Goal: Task Accomplishment & Management: Use online tool/utility

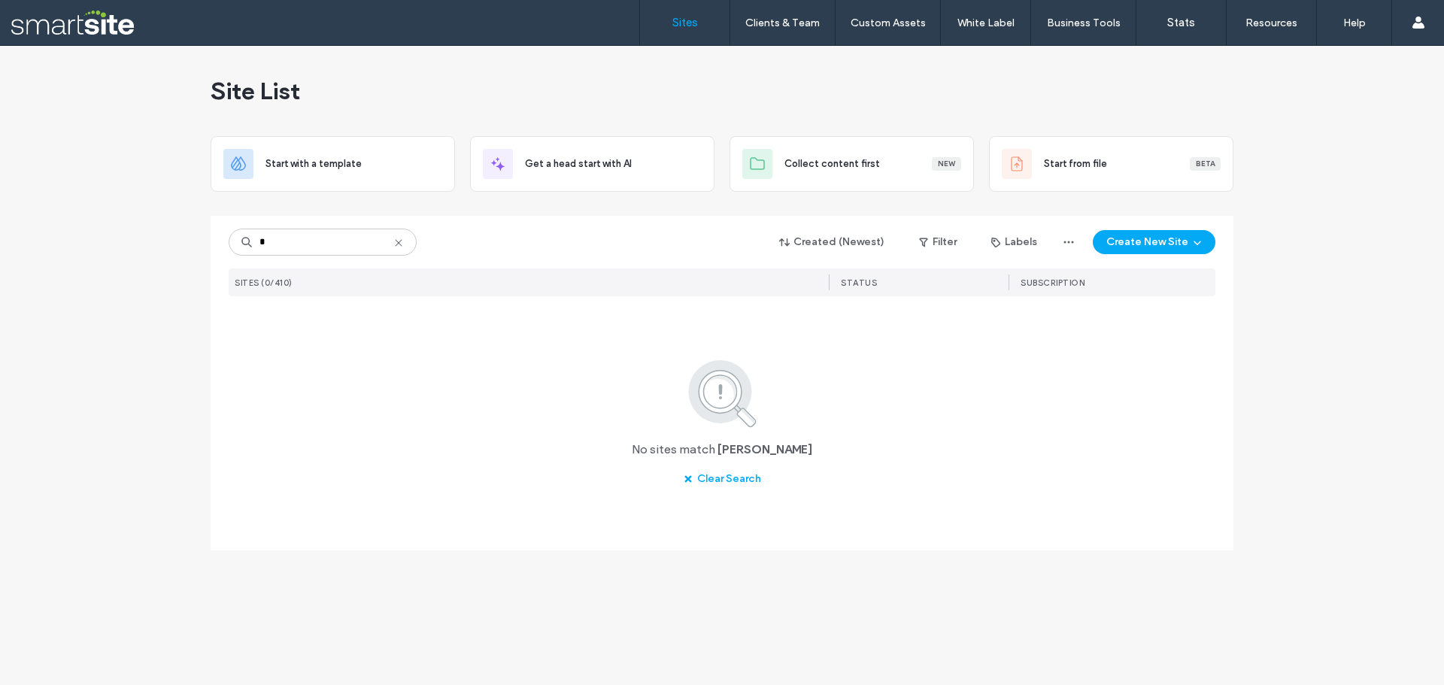
type input "*"
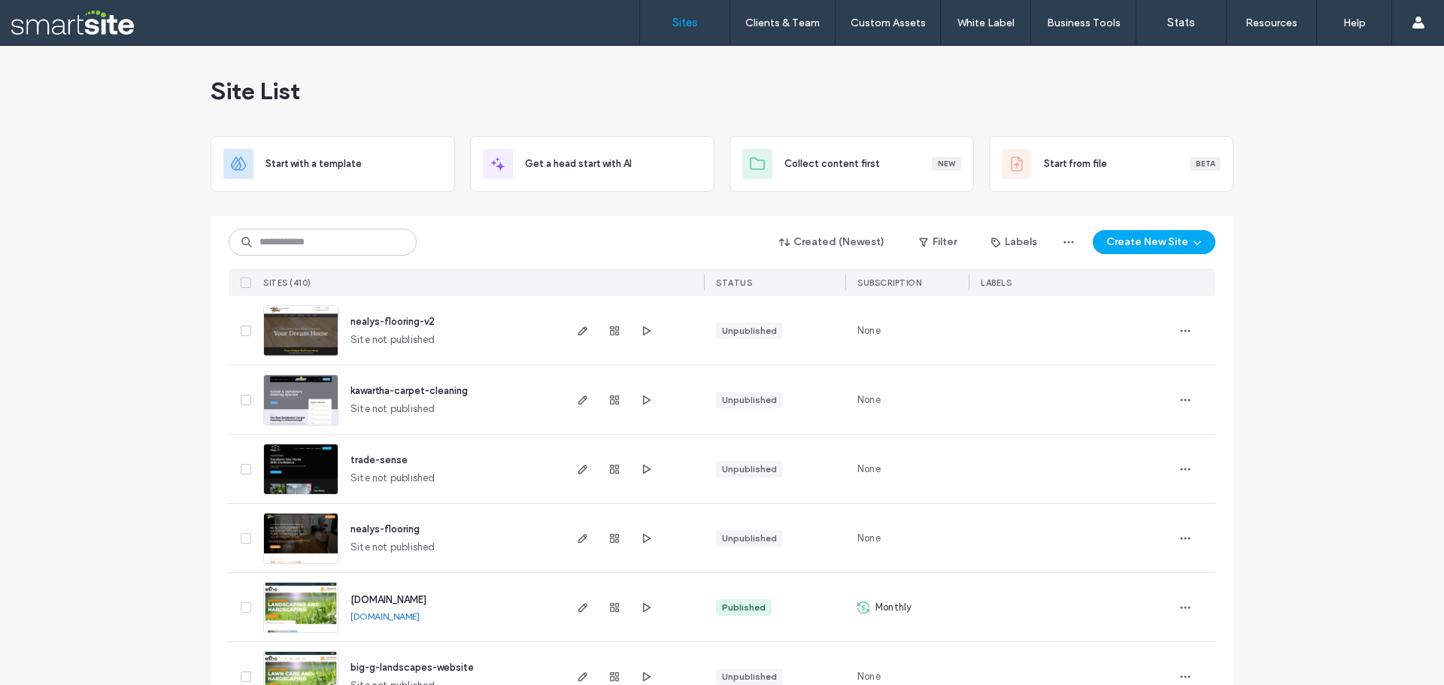
click at [295, 239] on input at bounding box center [323, 242] width 188 height 27
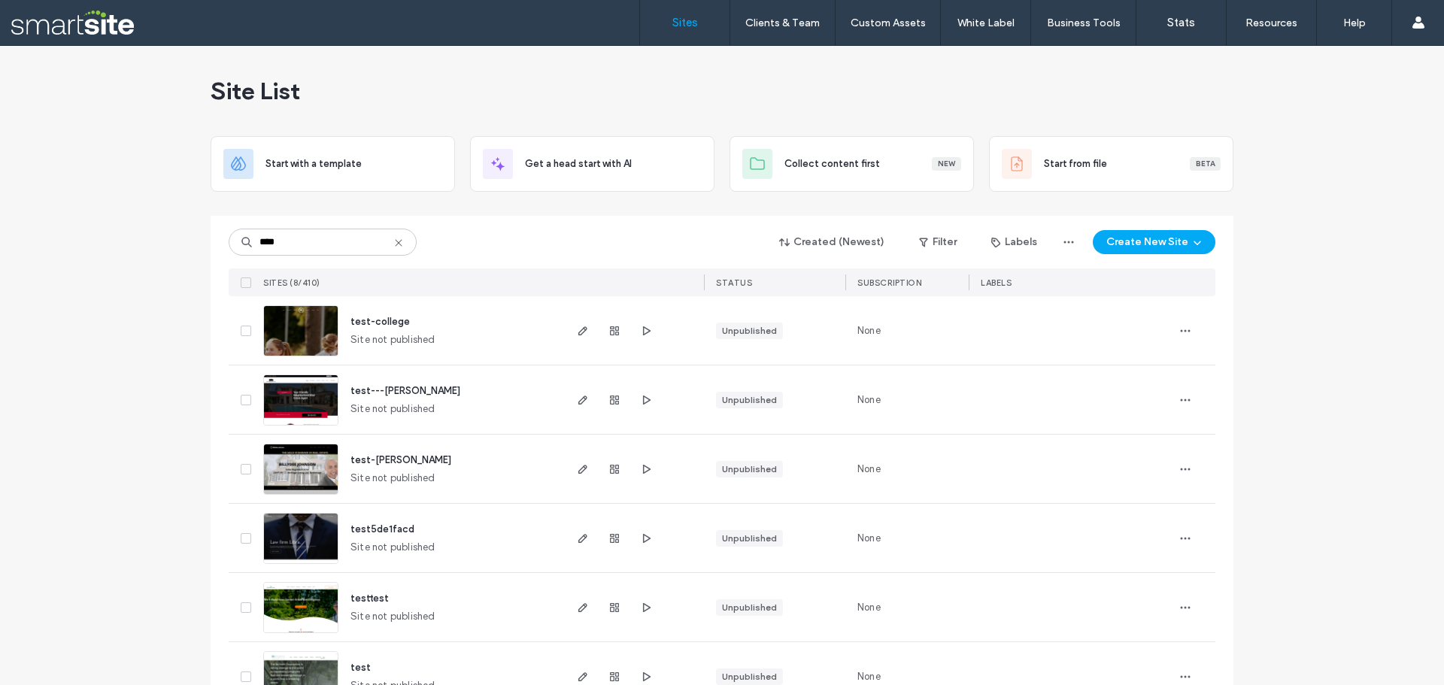
type input "****"
click at [302, 610] on img at bounding box center [301, 634] width 74 height 102
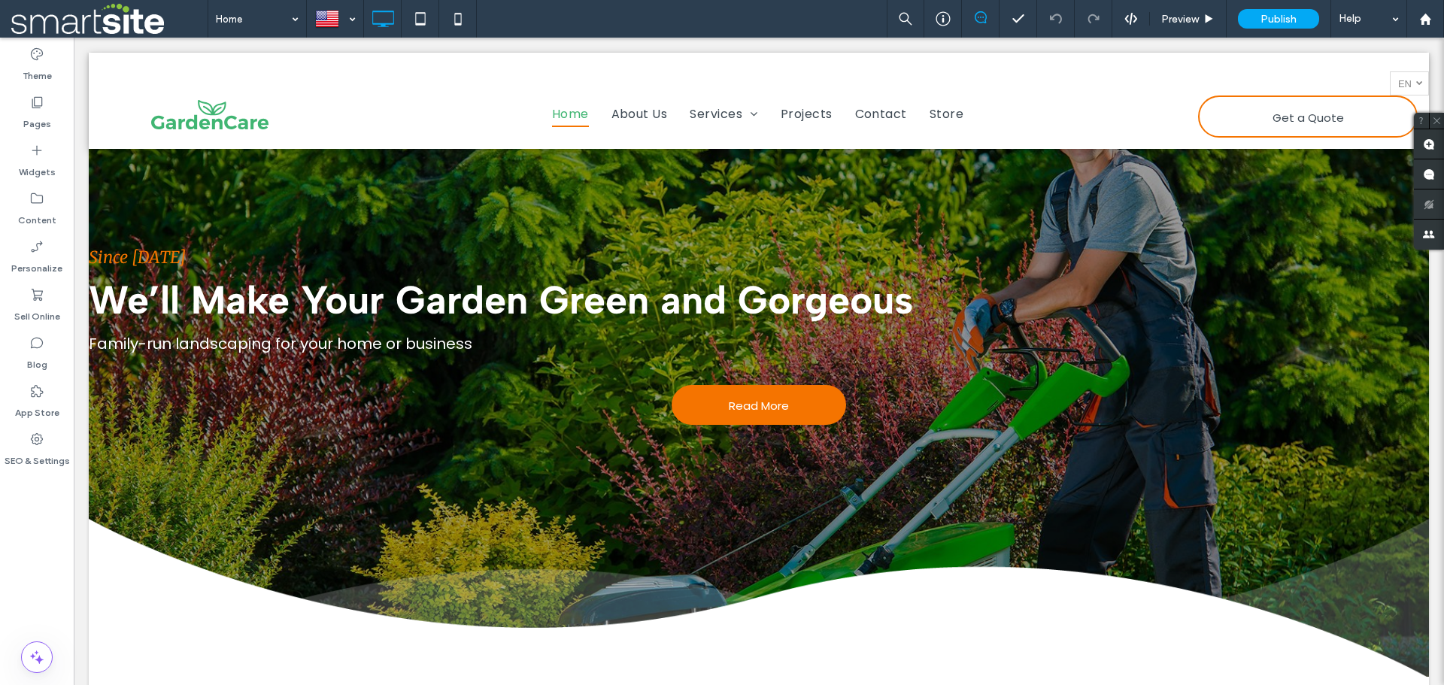
click at [44, 442] on icon at bounding box center [36, 439] width 15 height 15
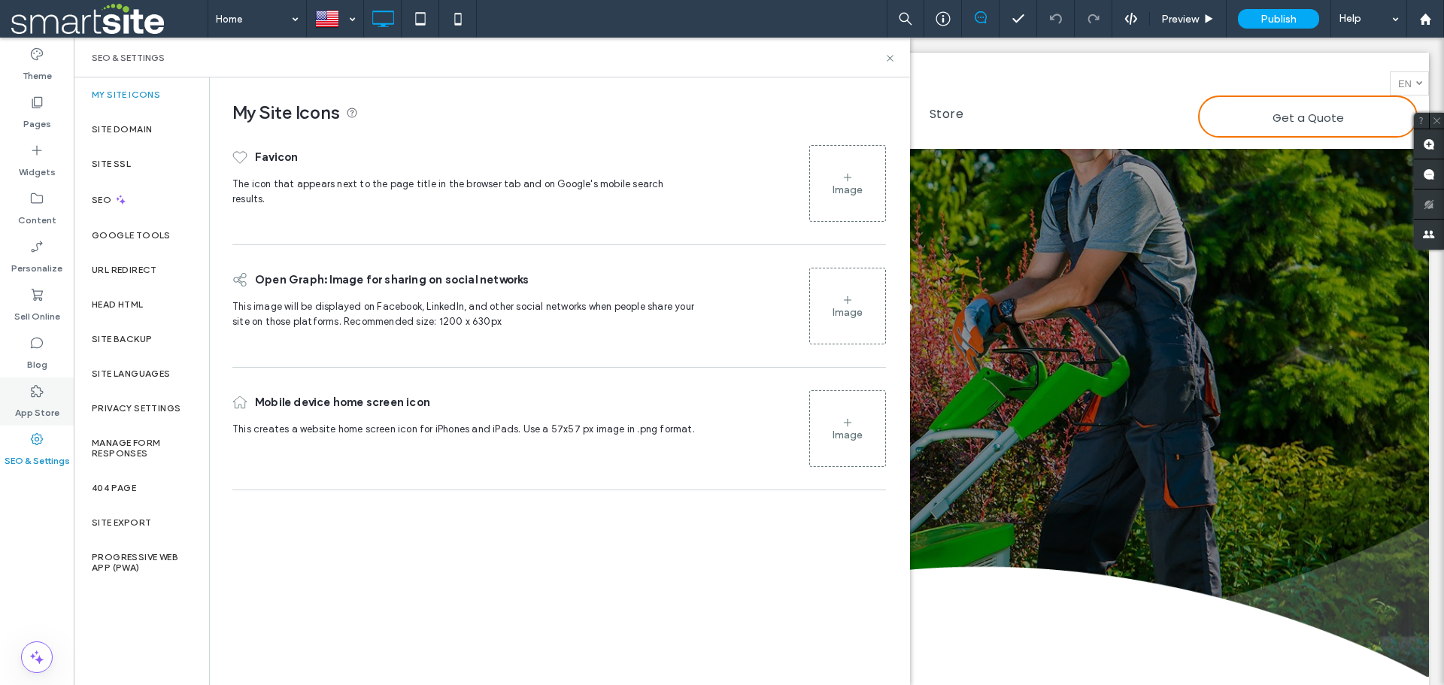
click at [33, 399] on label "App Store" at bounding box center [37, 409] width 44 height 21
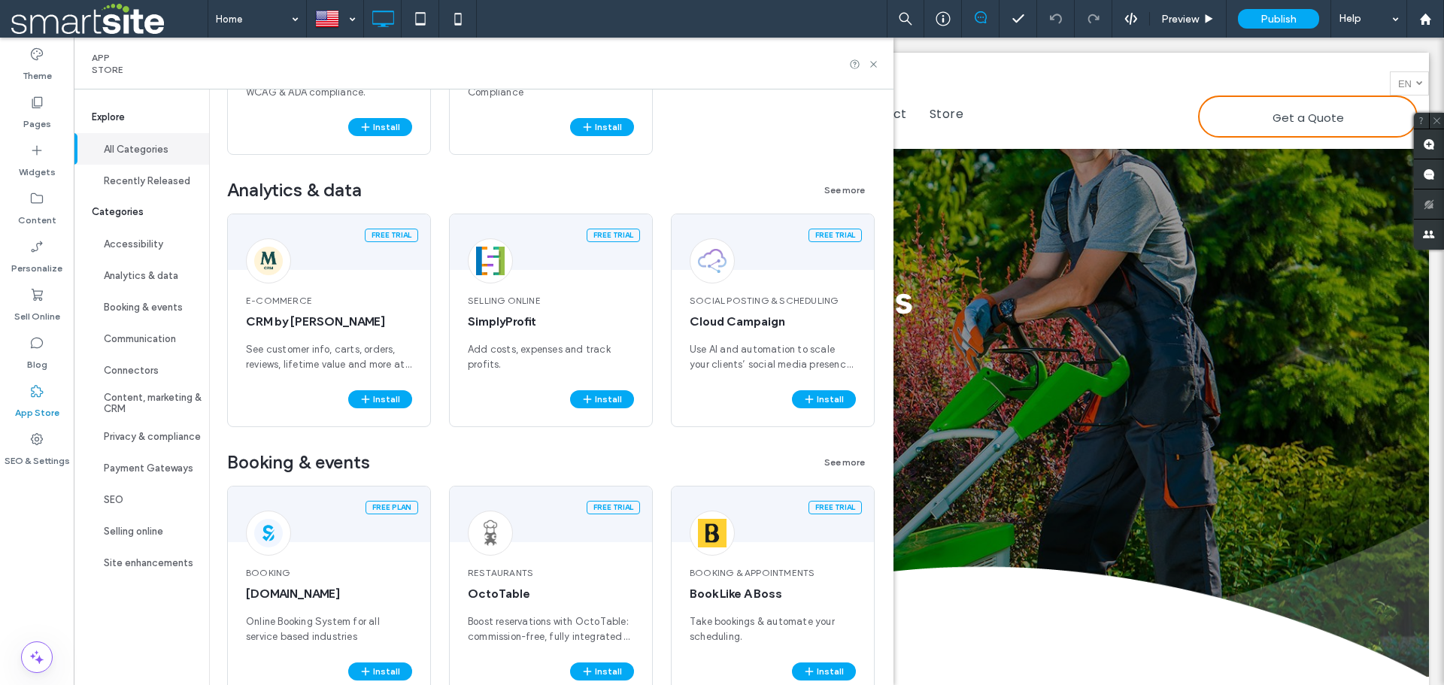
scroll to position [752, 0]
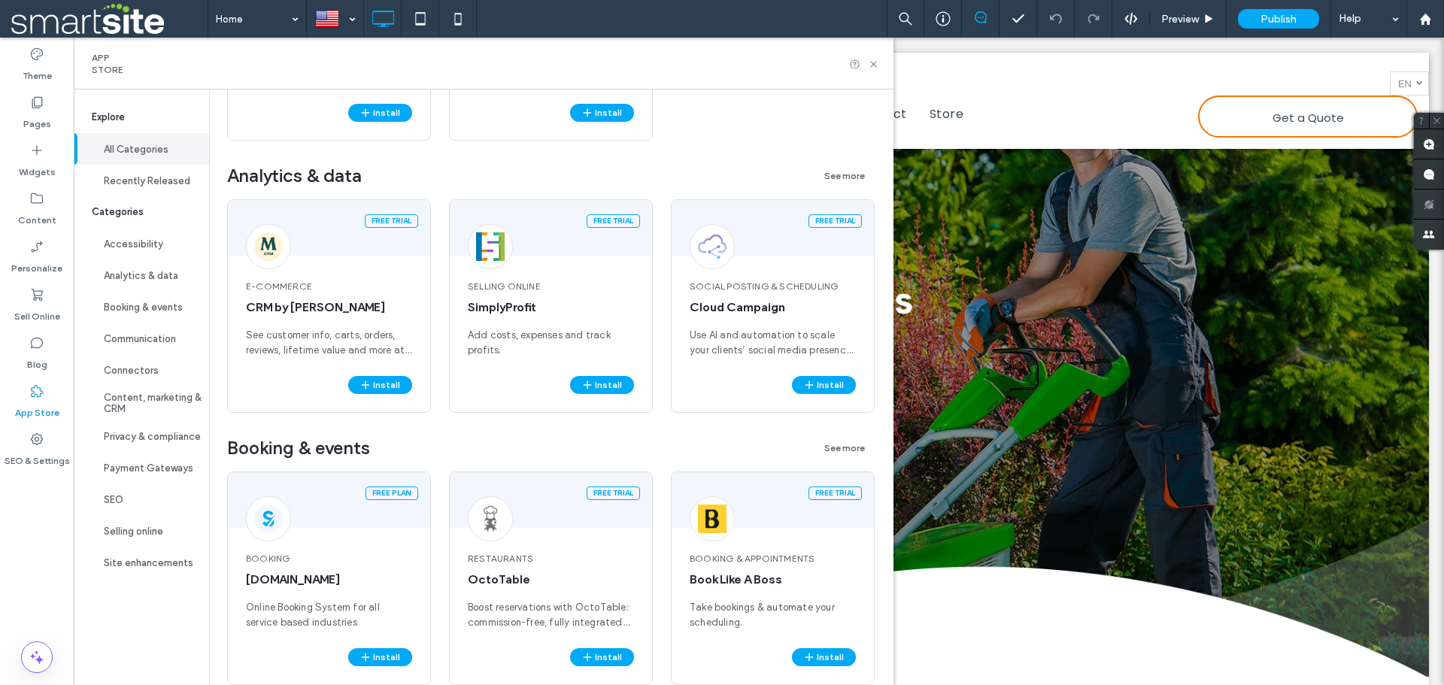
click at [347, 451] on span "Booking & events" at bounding box center [298, 448] width 143 height 23
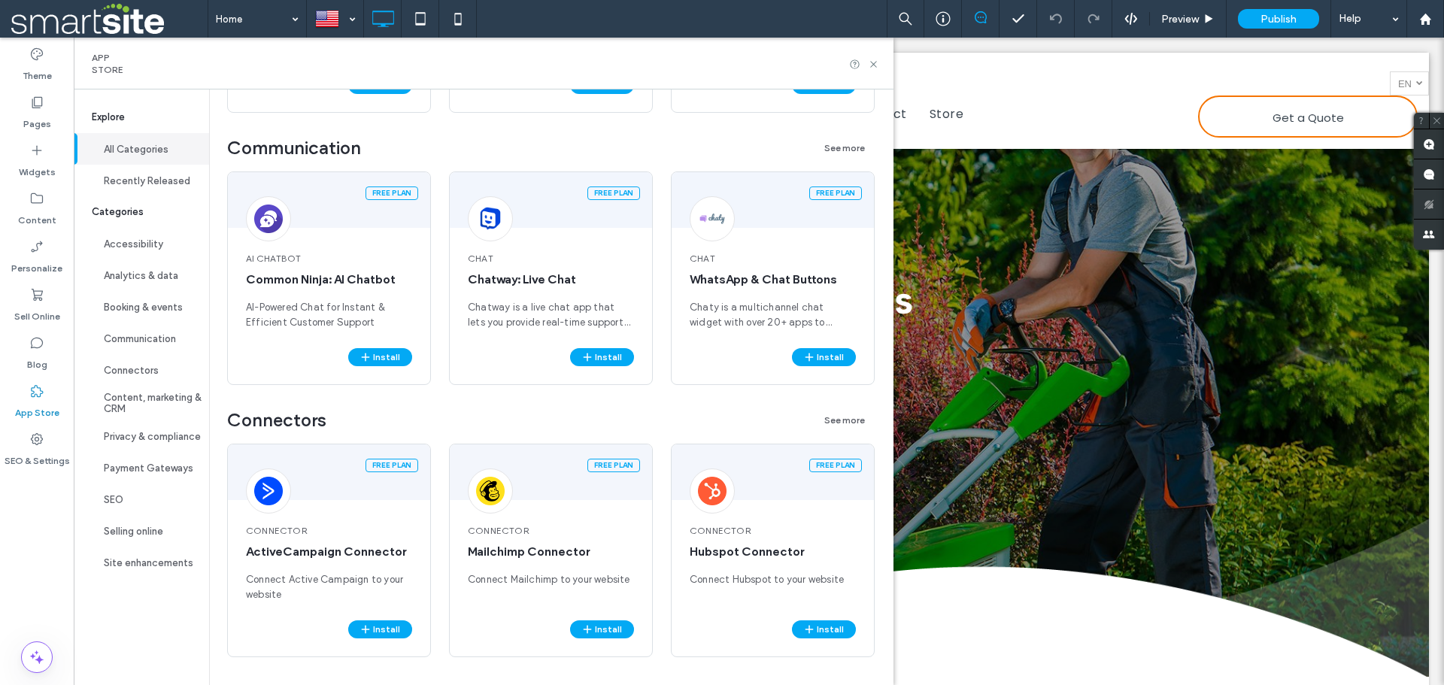
scroll to position [1429, 0]
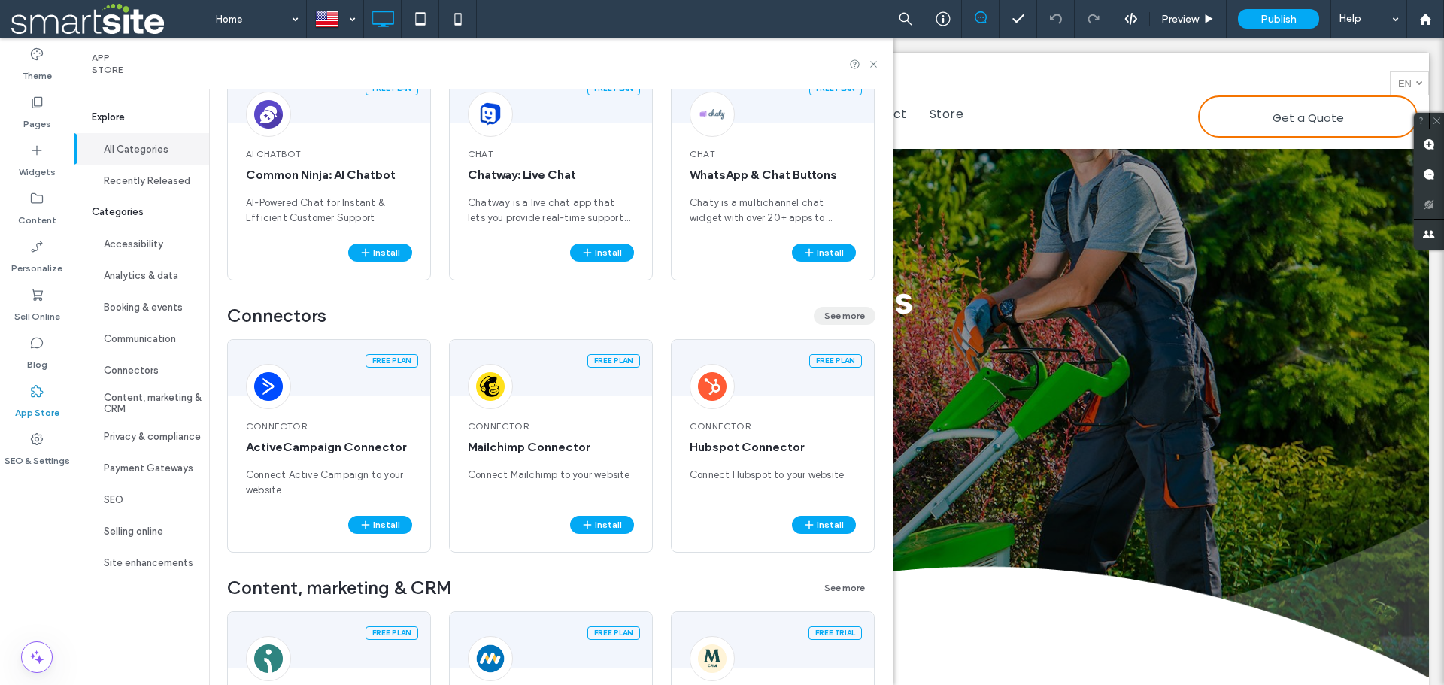
click at [851, 313] on button "See more" at bounding box center [845, 316] width 62 height 18
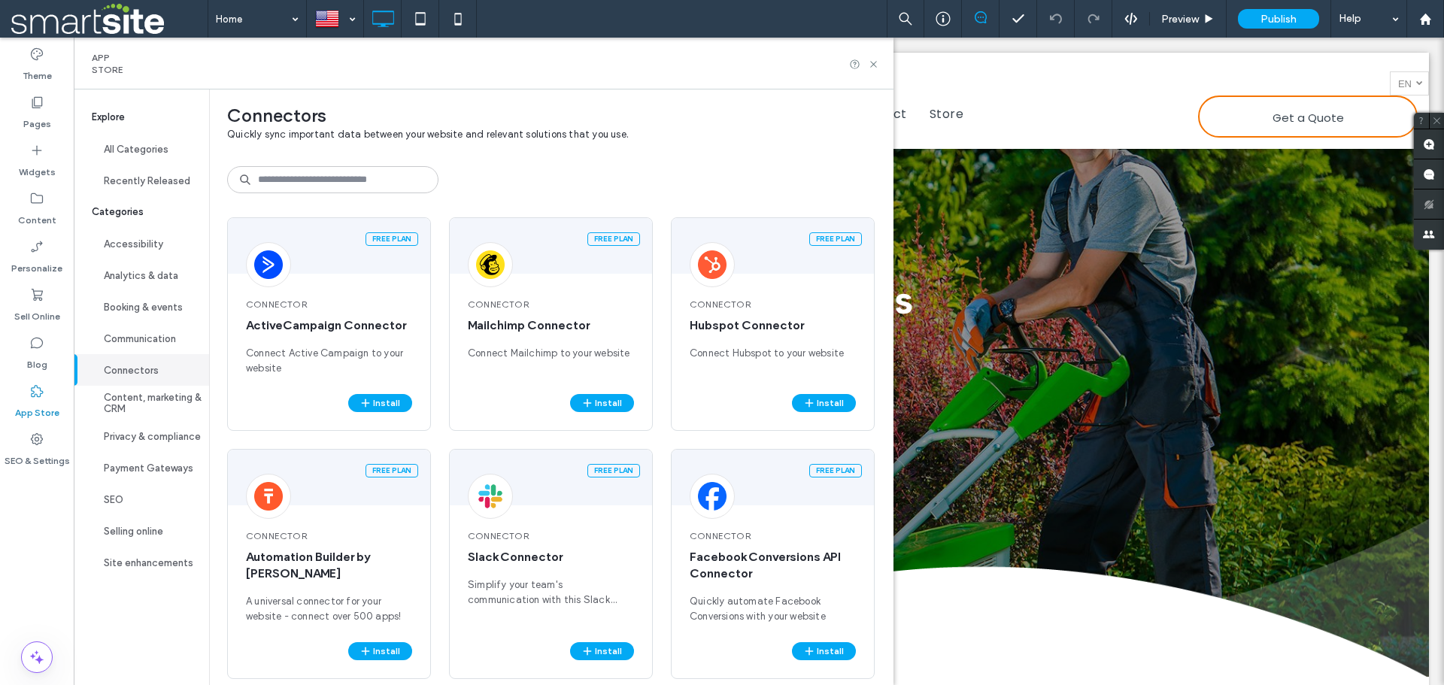
scroll to position [0, 0]
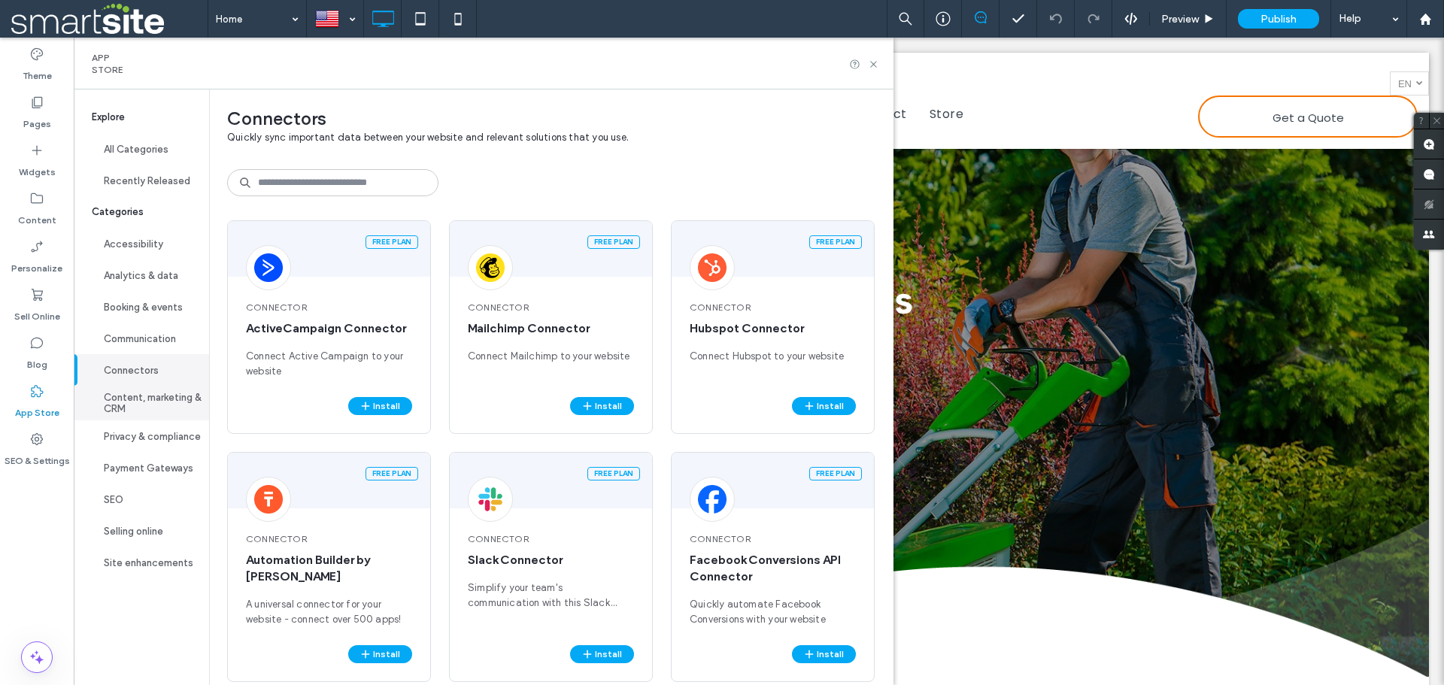
click at [145, 411] on button "Content, marketing & CRM" at bounding box center [141, 403] width 135 height 35
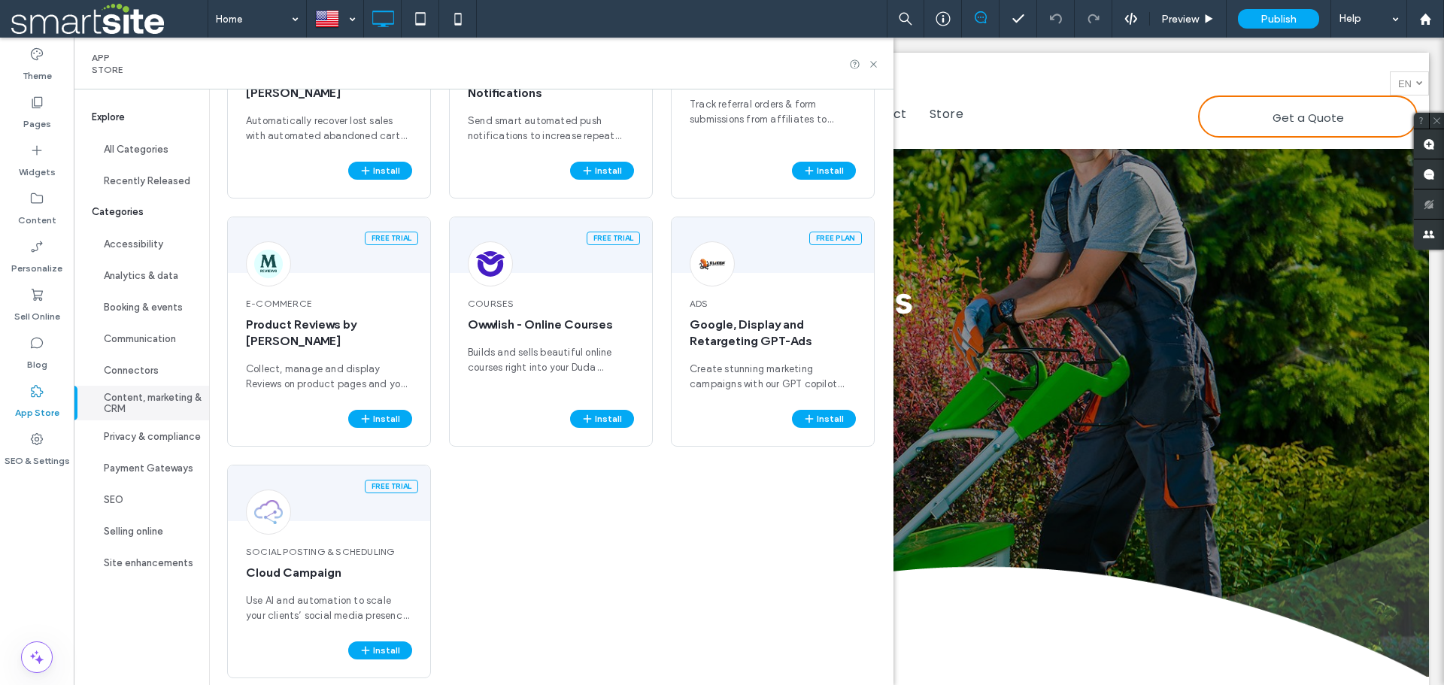
scroll to position [501, 0]
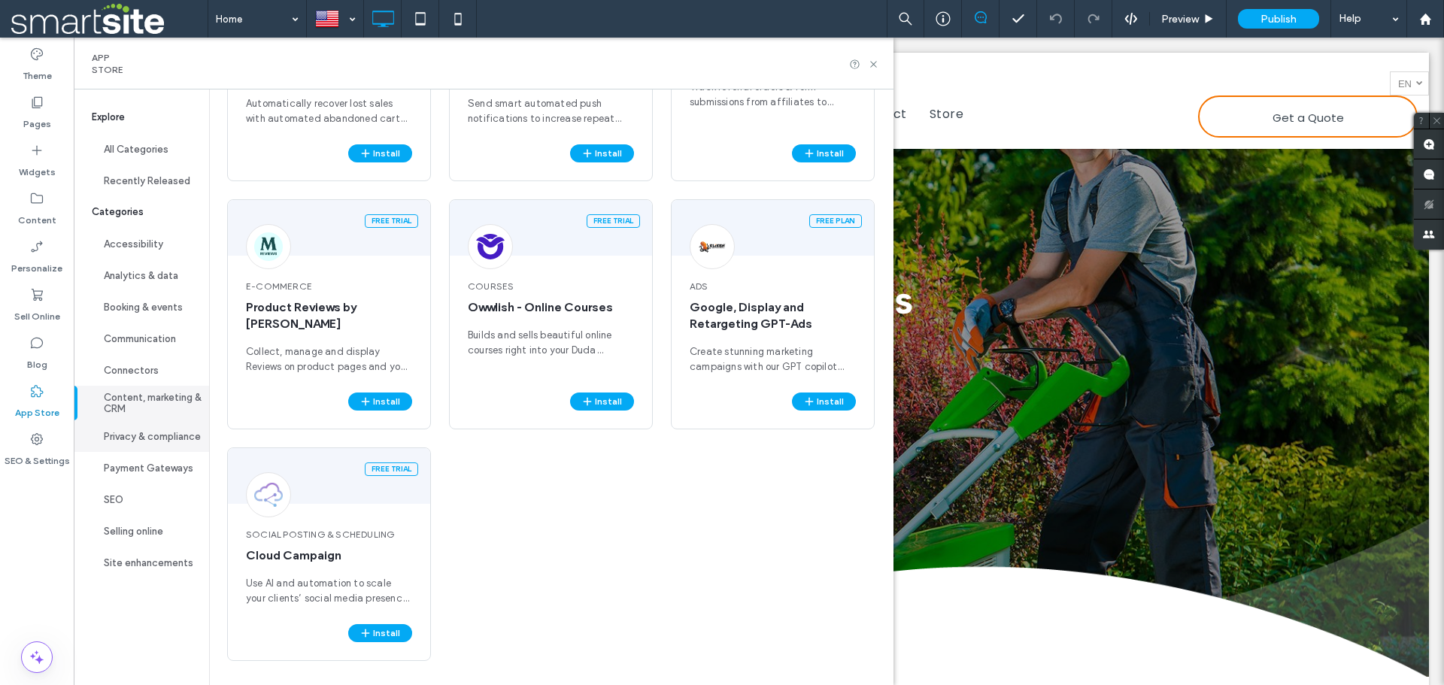
click at [105, 435] on button "Privacy & compliance" at bounding box center [141, 436] width 135 height 32
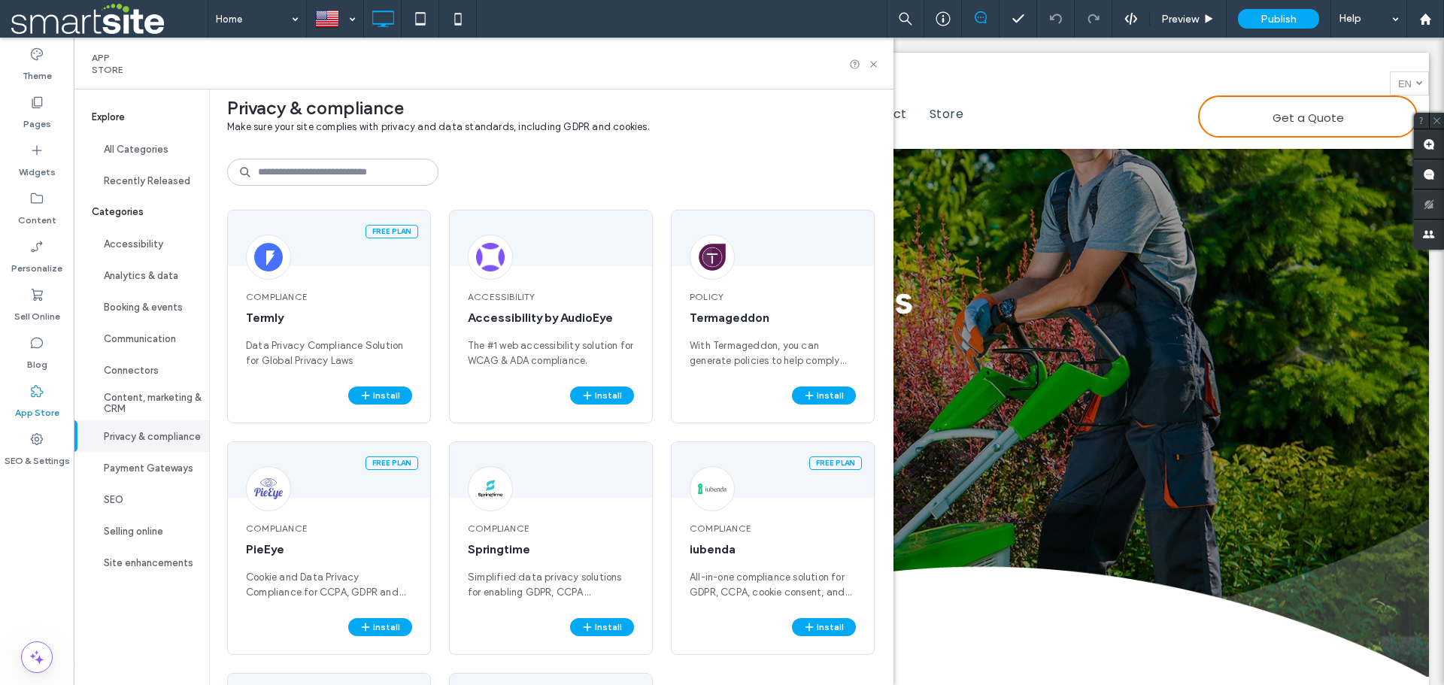
scroll to position [0, 0]
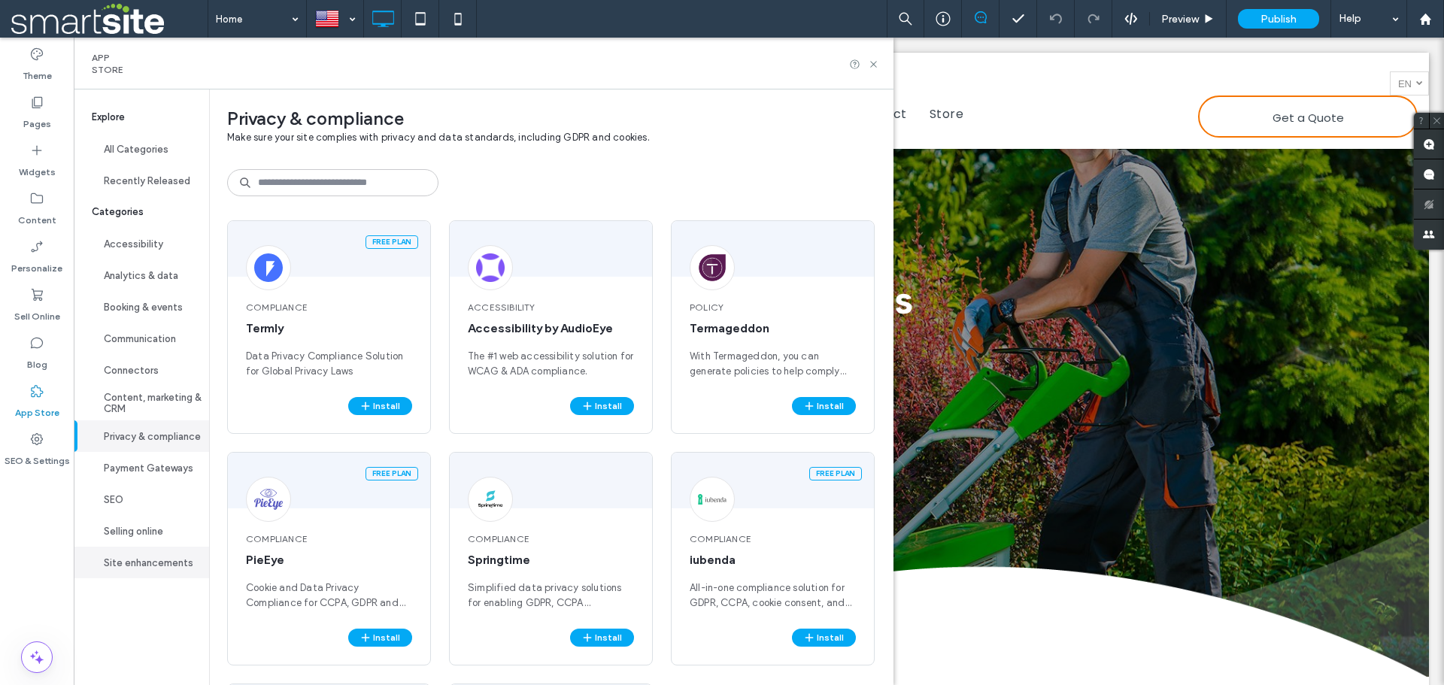
click at [145, 560] on button "Site enhancements" at bounding box center [141, 563] width 135 height 32
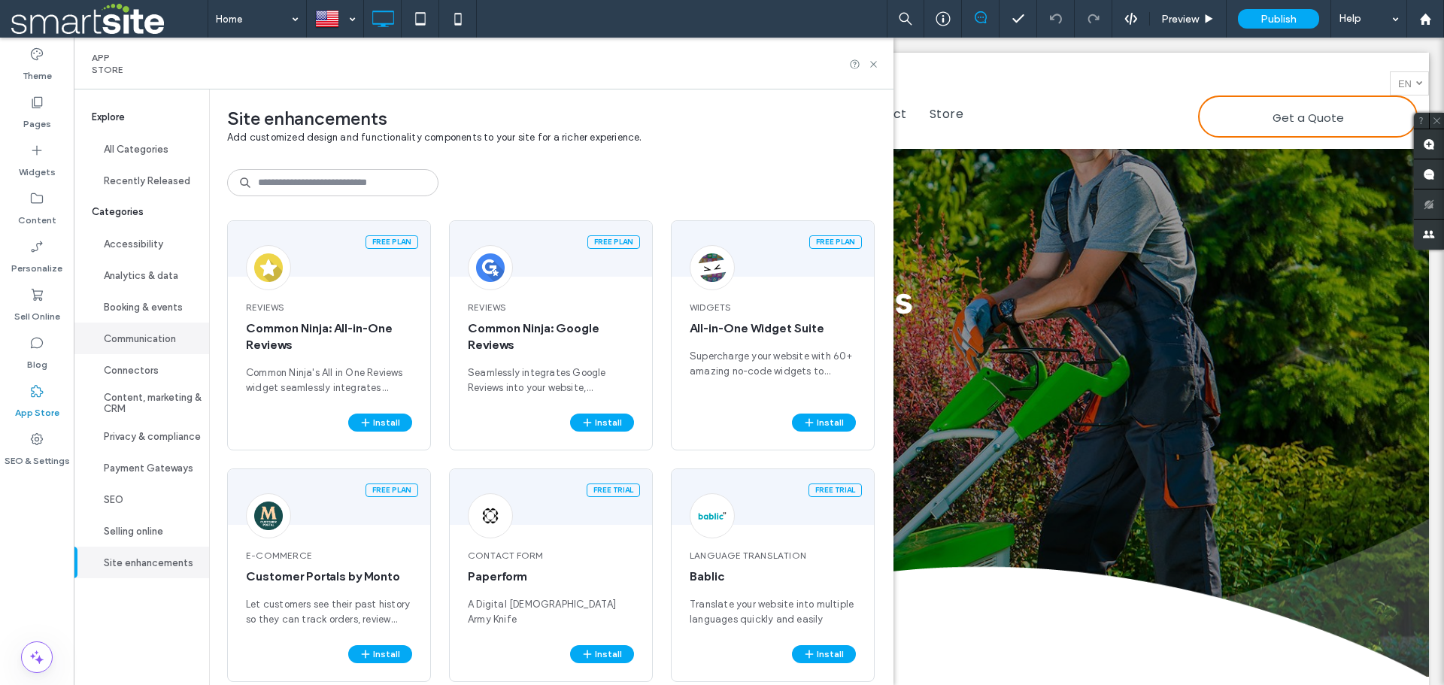
click at [126, 350] on button "Communication" at bounding box center [141, 339] width 135 height 32
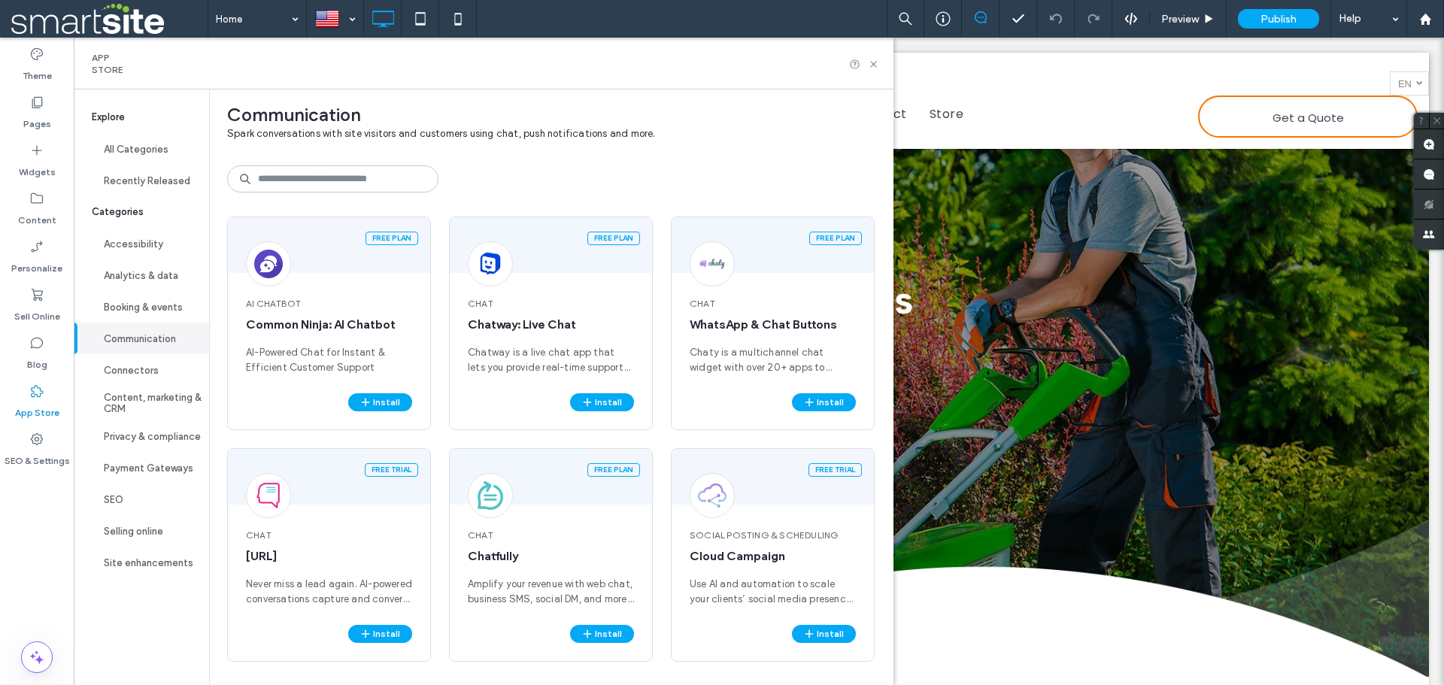
scroll to position [5, 0]
click at [440, 468] on div "Free plan AI Chatbot Common Ninja: AI Chatbot AI-Powered Chat for Instant & Eff…" at bounding box center [551, 450] width 648 height 469
click at [575, 167] on div "Communication Spark conversations with site visitors and customers using chat, …" at bounding box center [551, 383] width 684 height 596
